Goal: Transaction & Acquisition: Book appointment/travel/reservation

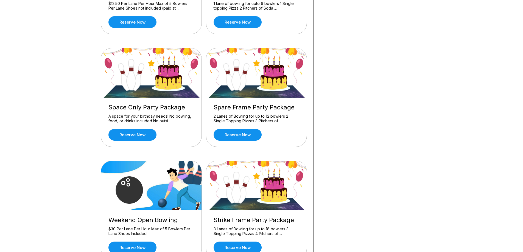
scroll to position [137, 0]
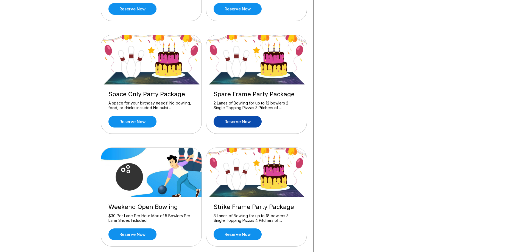
click at [227, 123] on link "Reserve now" at bounding box center [237, 122] width 48 height 12
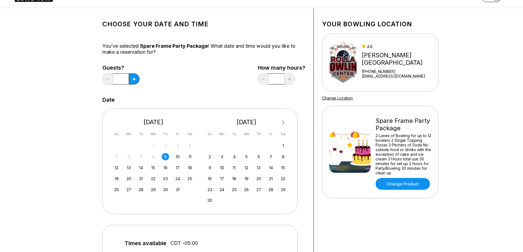
scroll to position [27, 0]
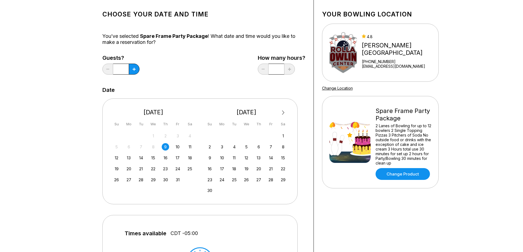
click at [283, 113] on span "Next Month" at bounding box center [283, 112] width 0 height 6
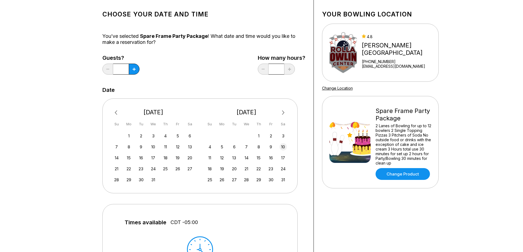
click at [283, 146] on div "10" at bounding box center [282, 146] width 7 height 7
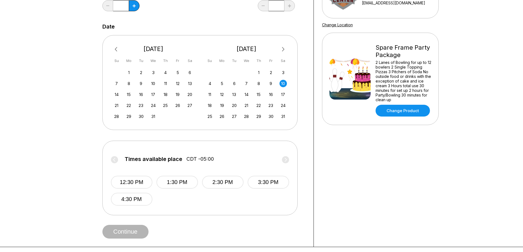
scroll to position [137, 0]
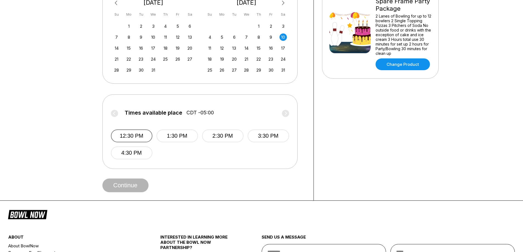
click at [136, 136] on button "12:30 PM" at bounding box center [131, 135] width 41 height 13
click at [119, 188] on button "Continue" at bounding box center [125, 186] width 46 height 14
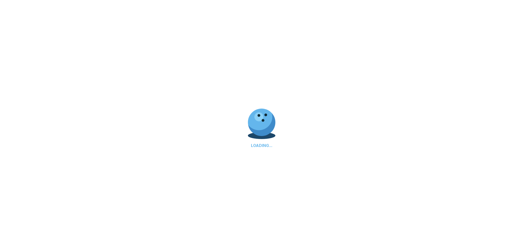
select select "**"
